Goal: Task Accomplishment & Management: Use online tool/utility

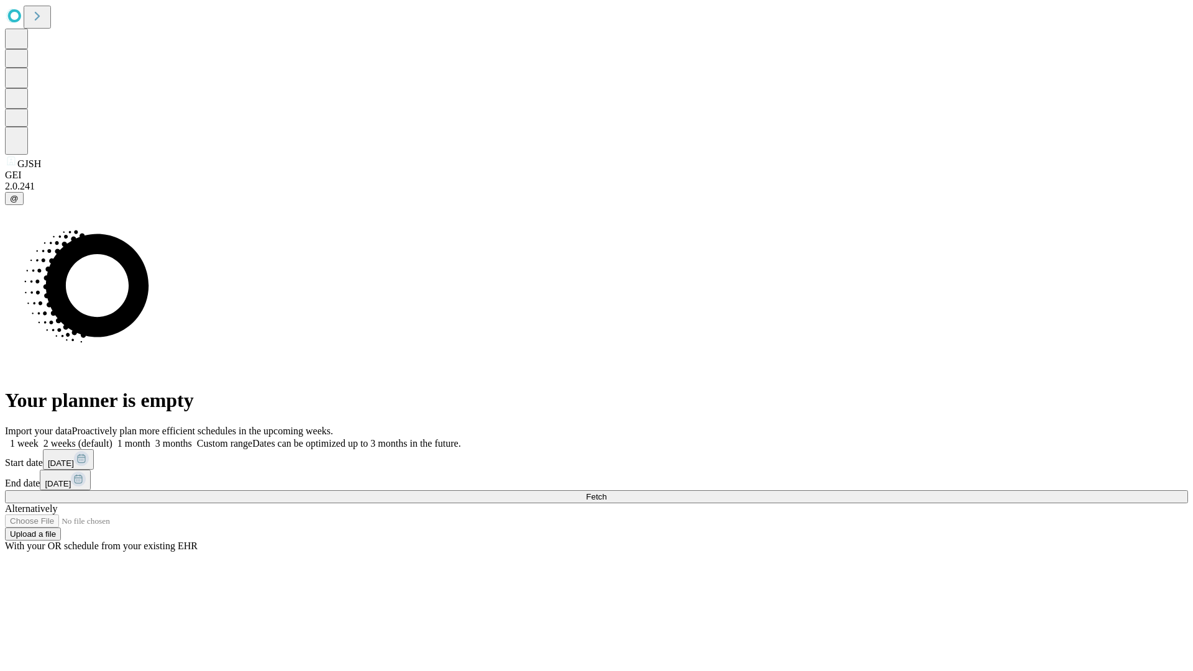
click at [607, 492] on span "Fetch" at bounding box center [596, 496] width 21 height 9
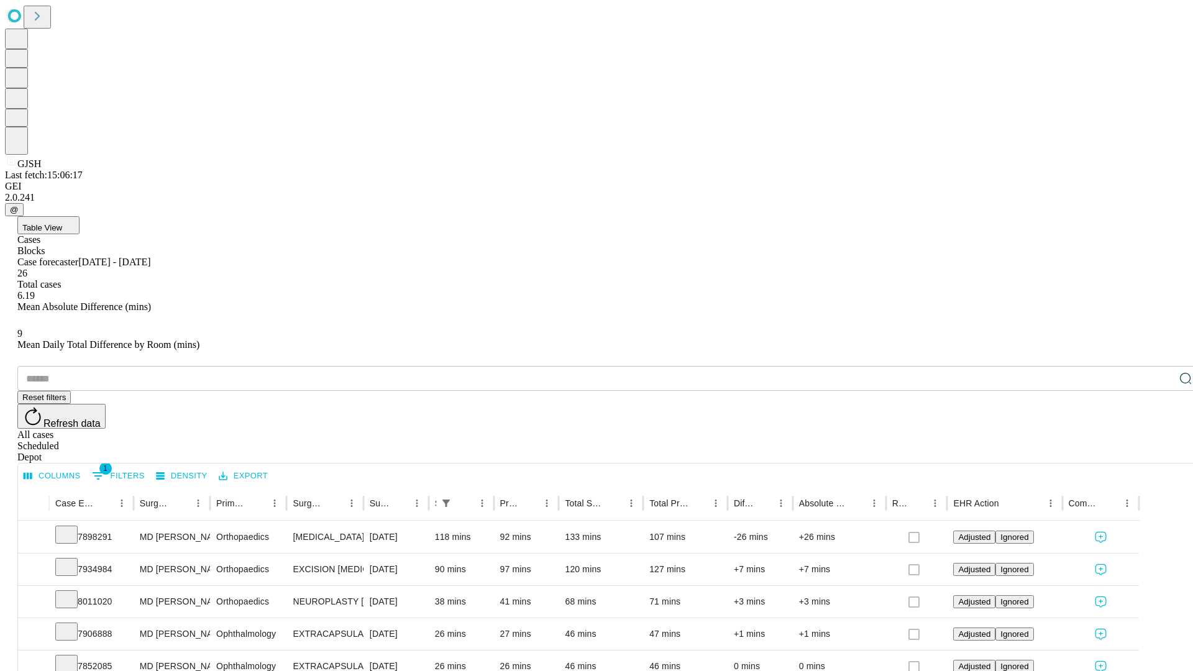
click at [62, 223] on span "Table View" at bounding box center [42, 227] width 40 height 9
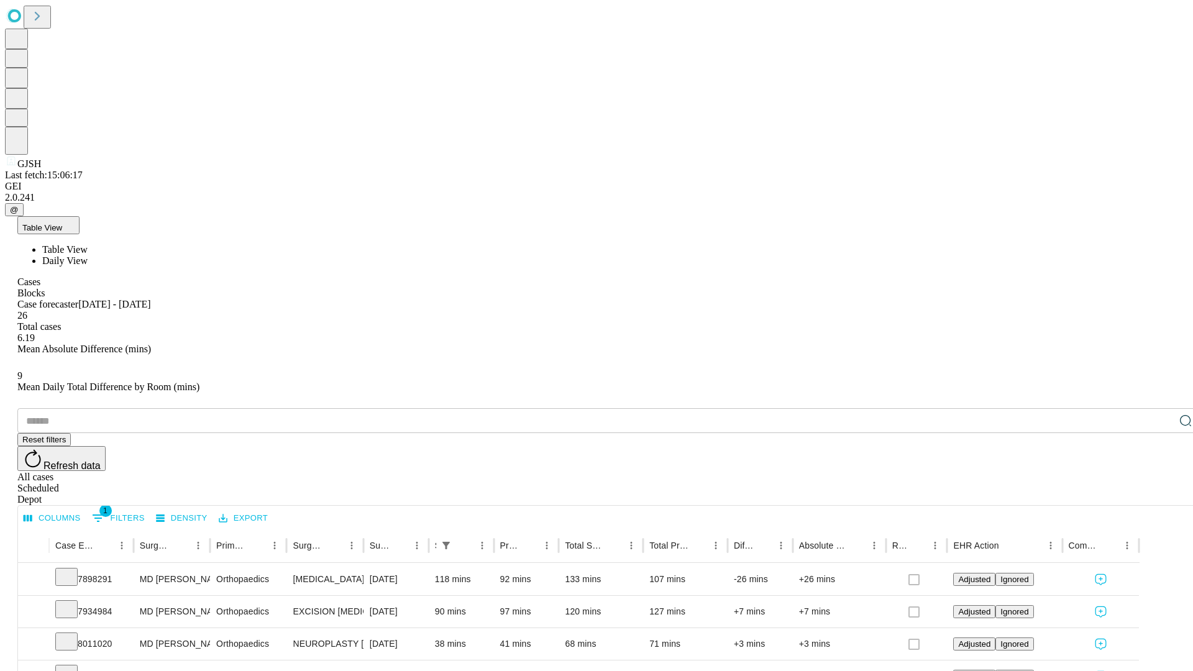
click at [88, 255] on span "Daily View" at bounding box center [64, 260] width 45 height 11
